Goal: Task Accomplishment & Management: Manage account settings

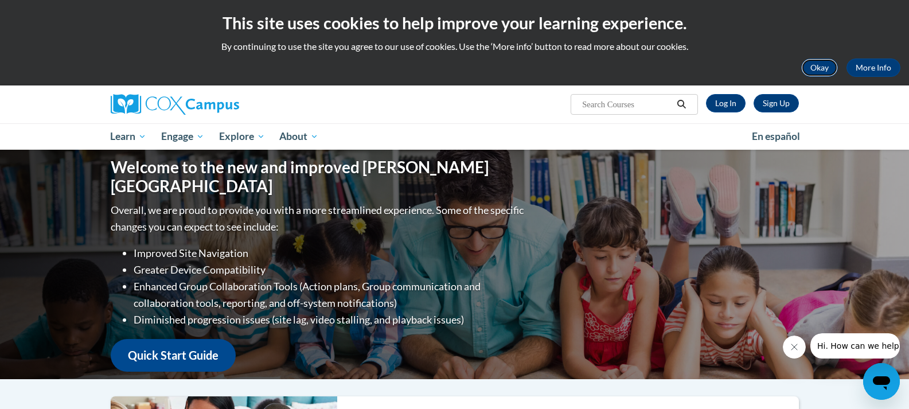
click at [812, 71] on button "Okay" at bounding box center [819, 67] width 37 height 18
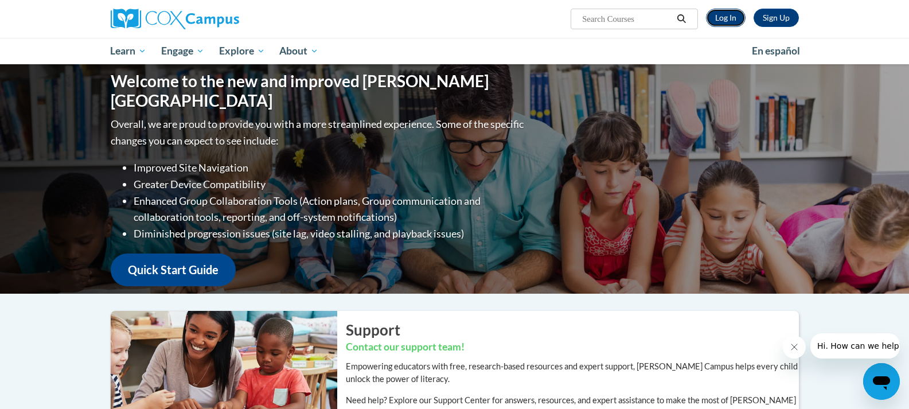
click at [728, 23] on link "Log In" at bounding box center [726, 18] width 40 height 18
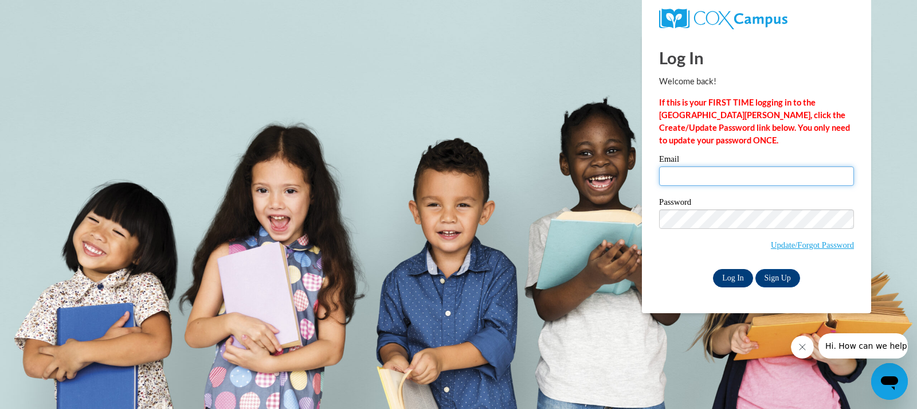
type input "brandilabonte97@gmail.com"
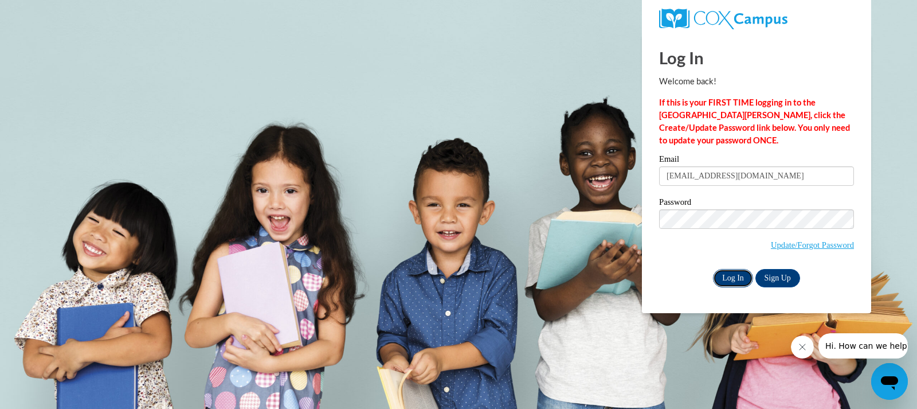
click at [729, 273] on input "Log In" at bounding box center [733, 278] width 40 height 18
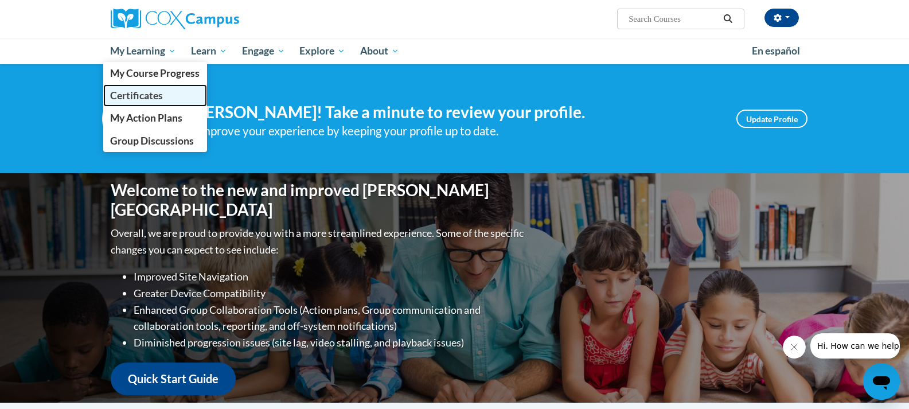
click at [147, 98] on span "Certificates" at bounding box center [136, 95] width 53 height 12
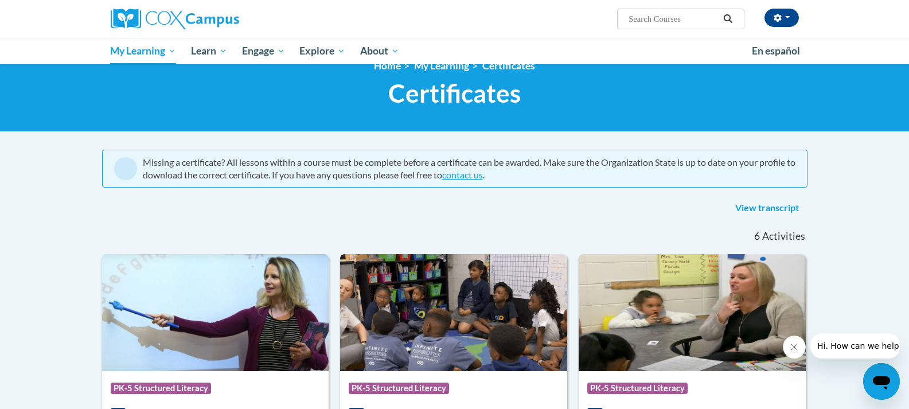
scroll to position [21, 0]
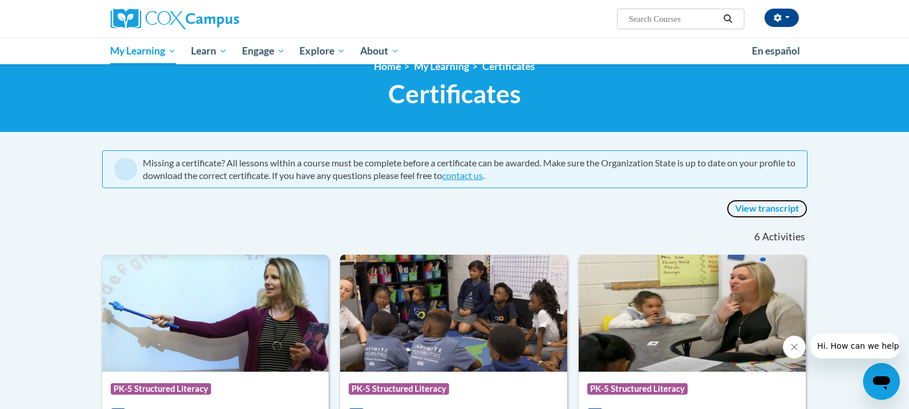
click at [759, 212] on link "View transcript" at bounding box center [766, 209] width 81 height 18
